Goal: Task Accomplishment & Management: Use online tool/utility

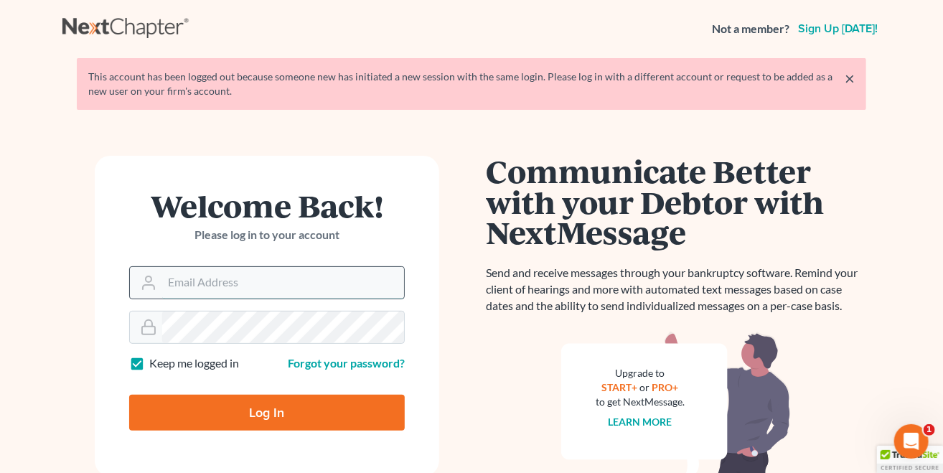
click at [200, 281] on input "Email Address" at bounding box center [283, 283] width 242 height 32
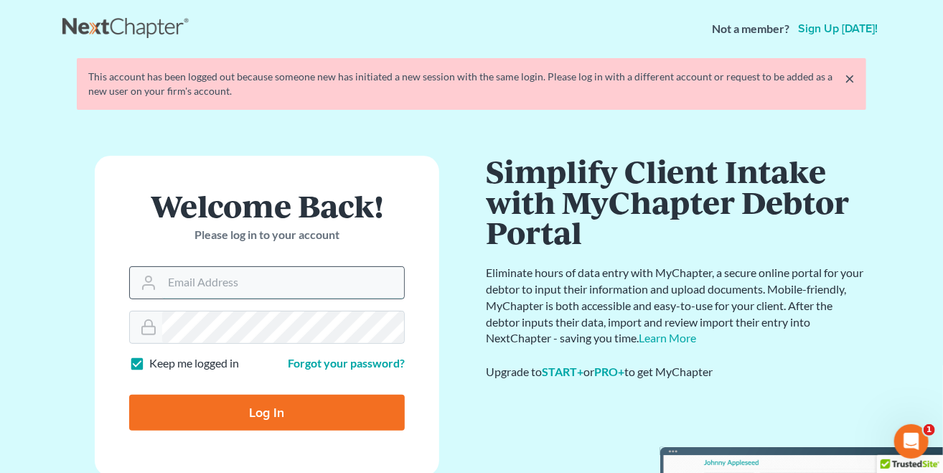
type input "[PERSON_NAME][EMAIL_ADDRESS][DOMAIN_NAME]"
click at [129, 395] on input "Log In" at bounding box center [267, 413] width 276 height 36
type input "Thinking..."
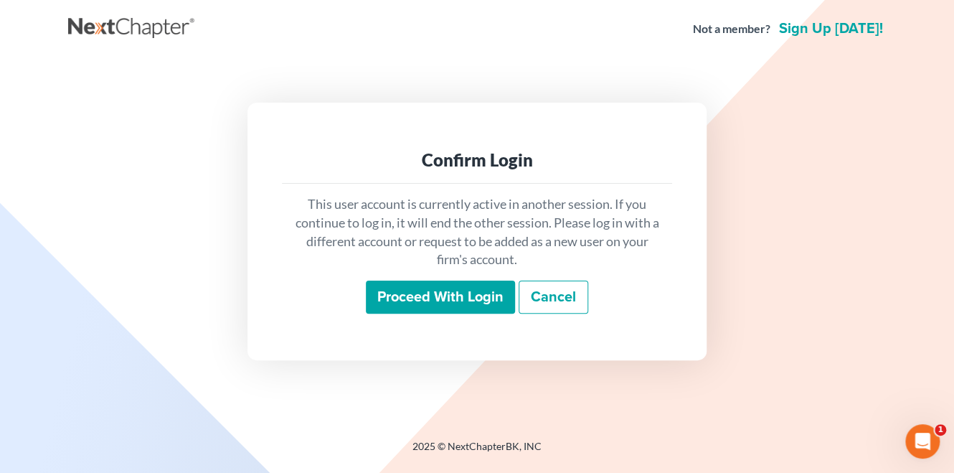
click at [420, 292] on input "Proceed with login" at bounding box center [440, 297] width 149 height 33
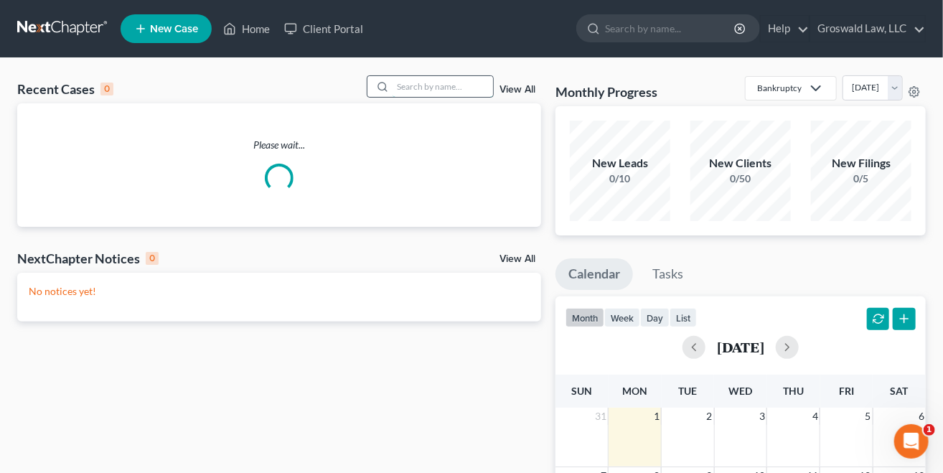
click at [433, 94] on input "search" at bounding box center [442, 86] width 100 height 21
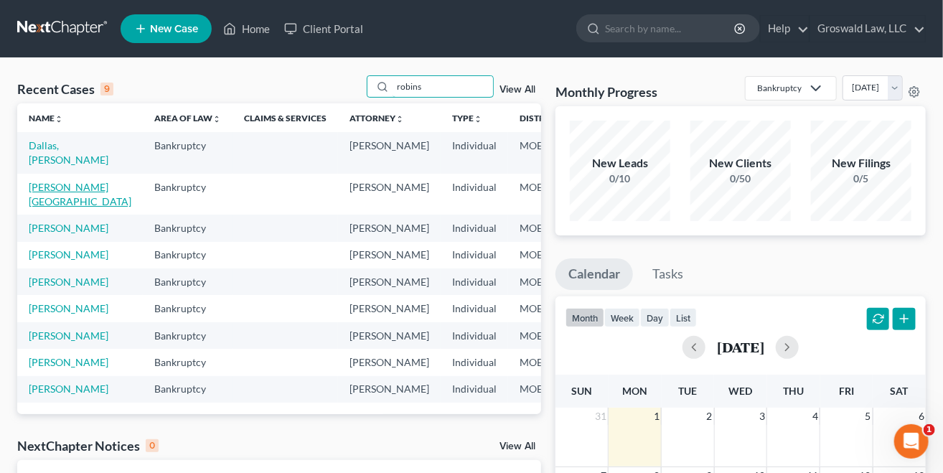
type input "robins"
click at [37, 192] on link "[PERSON_NAME][GEOGRAPHIC_DATA]" at bounding box center [80, 194] width 103 height 27
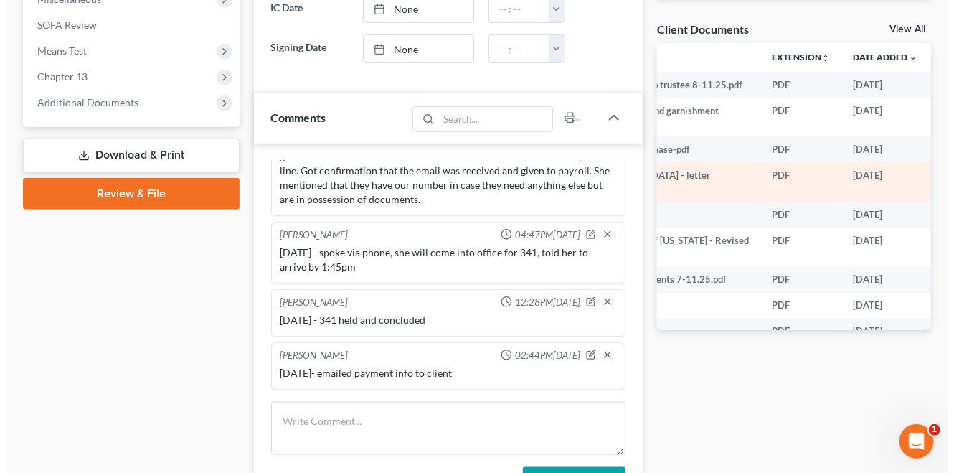
scroll to position [0, 197]
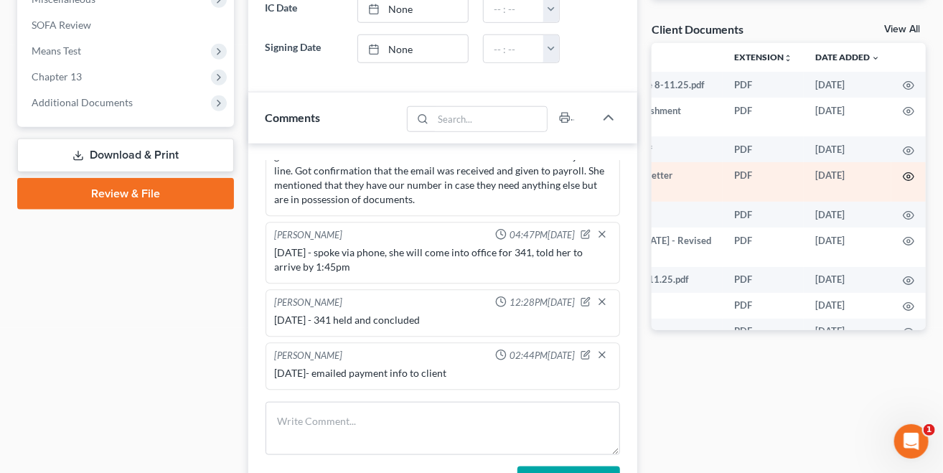
click at [907, 177] on circle "button" at bounding box center [908, 176] width 3 height 3
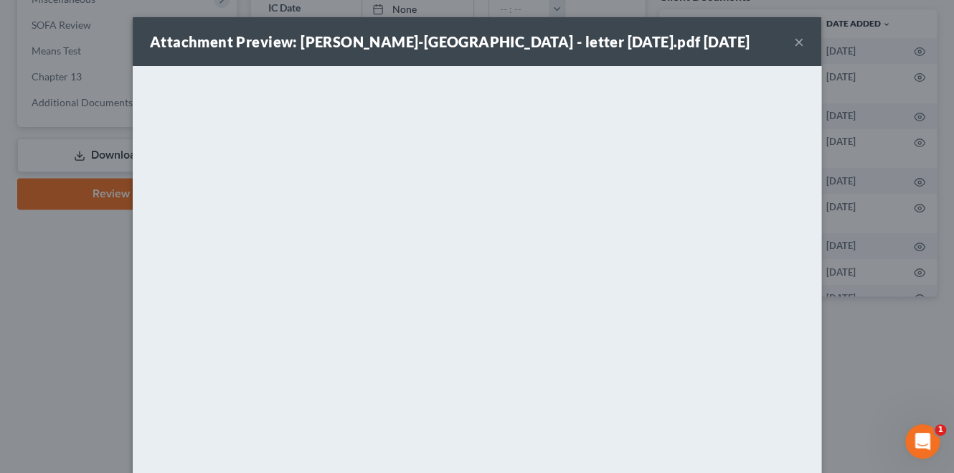
scroll to position [0, 0]
